Goal: Transaction & Acquisition: Purchase product/service

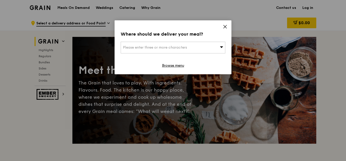
click at [223, 26] on icon at bounding box center [225, 26] width 5 height 5
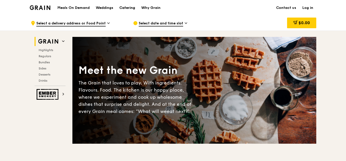
click at [122, 6] on div "Catering" at bounding box center [127, 7] width 16 height 15
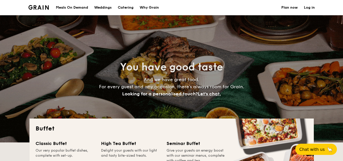
select select
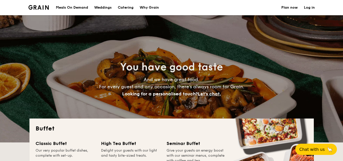
click at [79, 8] on div "Meals On Demand" at bounding box center [72, 7] width 32 height 15
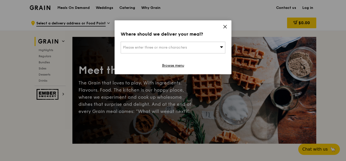
click at [225, 28] on icon at bounding box center [225, 26] width 5 height 5
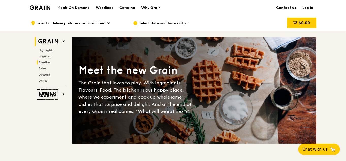
click at [46, 62] on span "Bundles" at bounding box center [45, 62] width 12 height 4
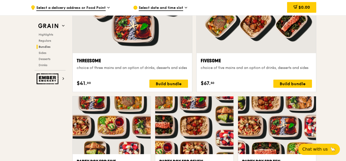
scroll to position [909, 0]
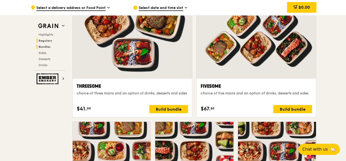
click at [45, 41] on span "Regulars" at bounding box center [45, 41] width 13 height 4
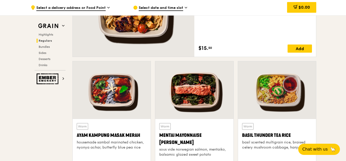
scroll to position [410, 0]
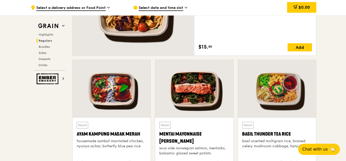
click at [110, 84] on div at bounding box center [112, 89] width 78 height 58
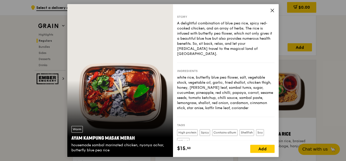
click at [272, 11] on icon at bounding box center [272, 10] width 5 height 5
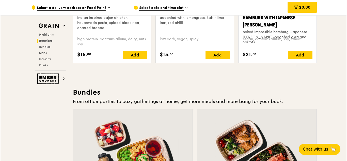
scroll to position [765, 0]
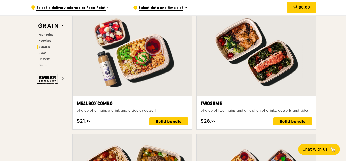
click at [137, 79] on div at bounding box center [132, 52] width 119 height 88
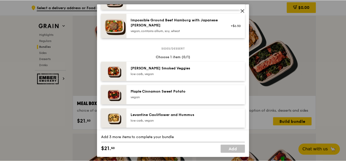
scroll to position [229, 0]
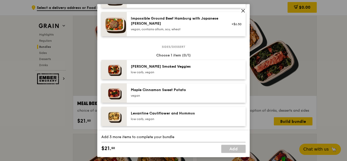
click at [243, 12] on icon at bounding box center [243, 10] width 5 height 5
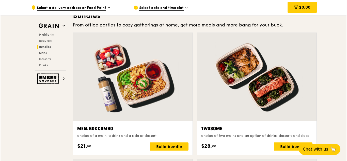
scroll to position [740, 0]
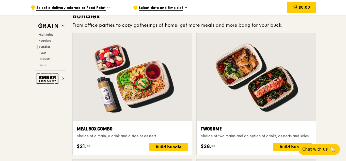
click at [232, 69] on div at bounding box center [256, 77] width 119 height 88
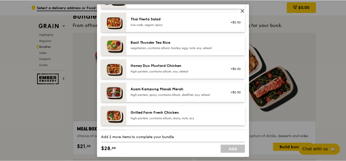
scroll to position [102, 0]
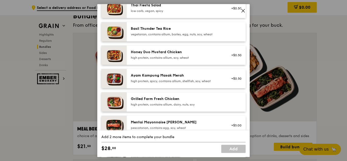
click at [168, 104] on div "high protein, contains allium, dairy, nuts, soy" at bounding box center [176, 104] width 91 height 4
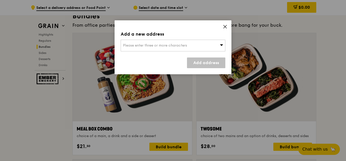
click at [227, 25] on icon at bounding box center [225, 26] width 5 height 5
